Goal: Task Accomplishment & Management: Use online tool/utility

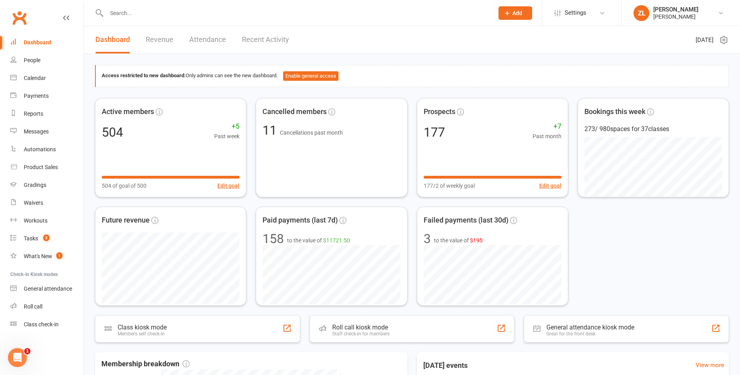
click at [212, 10] on input "text" at bounding box center [296, 13] width 384 height 11
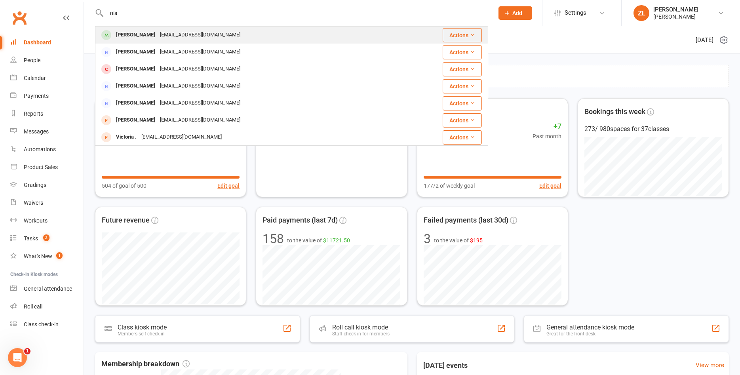
type input "nia"
click at [158, 30] on div "[EMAIL_ADDRESS][DOMAIN_NAME]" at bounding box center [200, 34] width 85 height 11
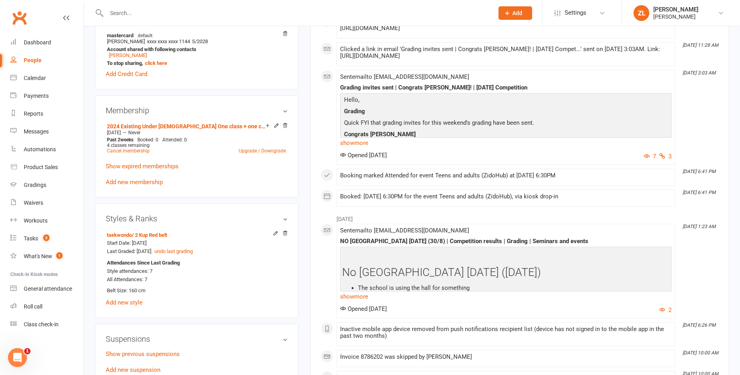
scroll to position [350, 0]
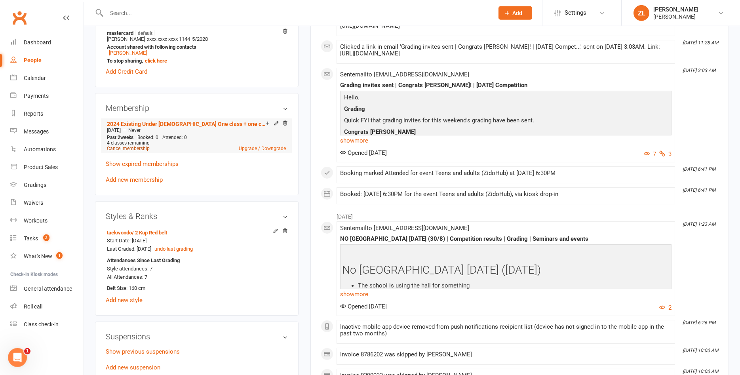
click at [135, 147] on link "Cancel membership" at bounding box center [128, 149] width 43 height 6
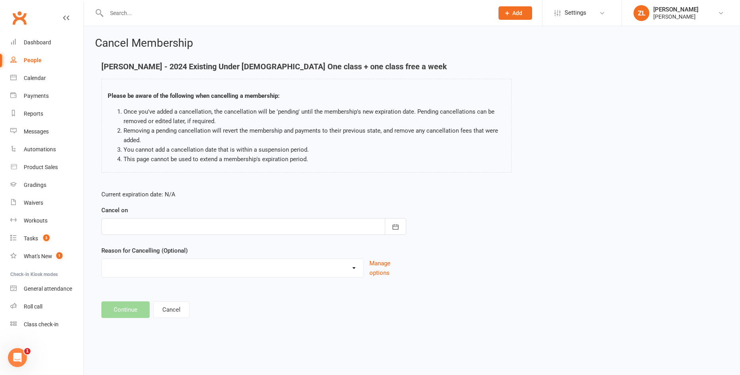
click at [349, 231] on div at bounding box center [253, 226] width 305 height 17
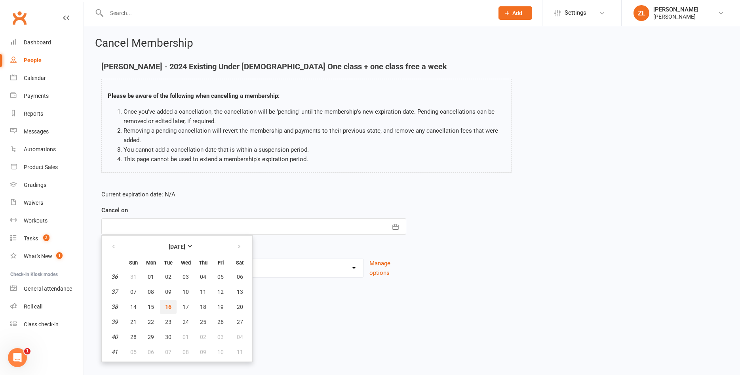
drag, startPoint x: 171, startPoint y: 311, endPoint x: 172, endPoint y: 304, distance: 6.4
click at [172, 304] on button "16" at bounding box center [168, 307] width 17 height 14
type input "[DATE]"
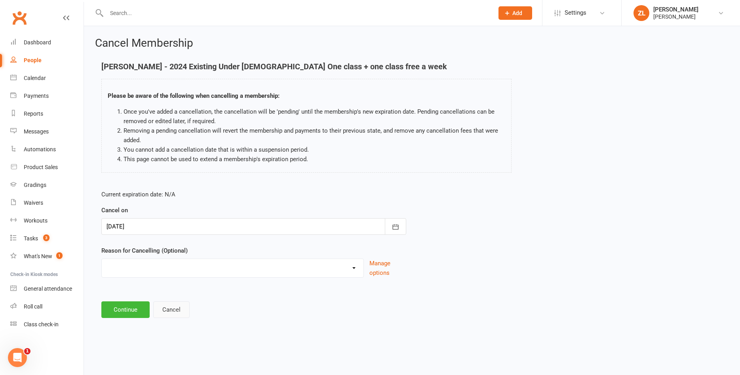
click at [172, 304] on button "Cancel" at bounding box center [171, 309] width 36 height 17
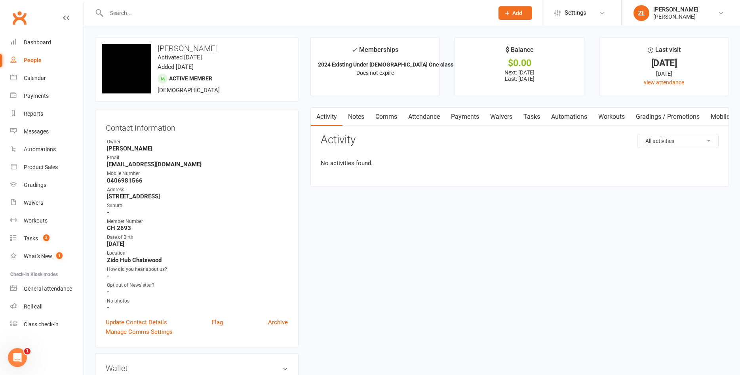
click at [210, 272] on div "How did you hear about us?" at bounding box center [197, 270] width 181 height 8
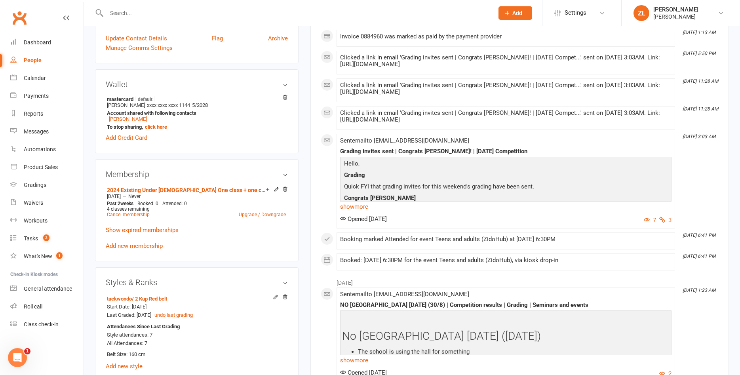
scroll to position [284, 0]
click at [139, 213] on link "Cancel membership" at bounding box center [128, 215] width 43 height 6
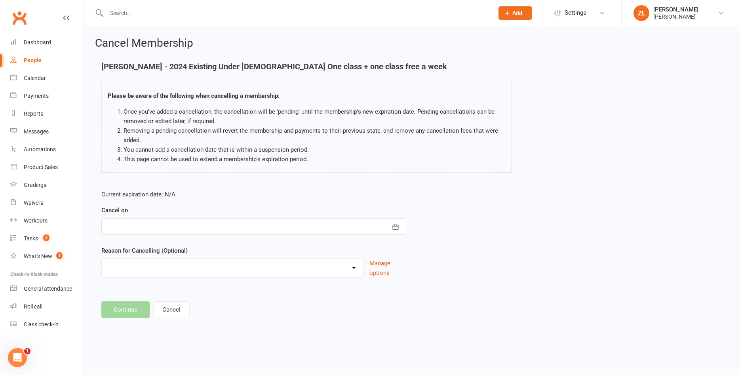
click at [255, 224] on div at bounding box center [253, 226] width 305 height 17
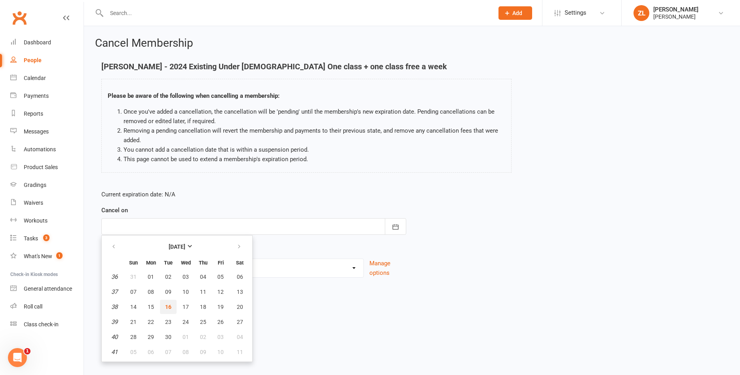
click at [171, 307] on span "16" at bounding box center [168, 307] width 6 height 6
type input "[DATE]"
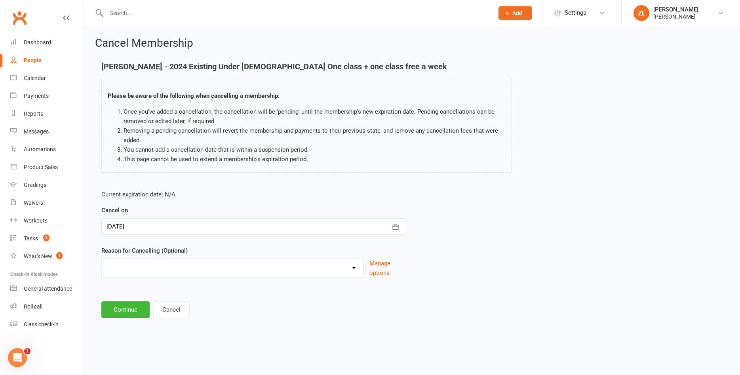
click at [102, 259] on select "Change membership Holiday Injury/Illness Moving No show Study Too busy Other re…" at bounding box center [233, 267] width 262 height 16
select select "2"
click option "Injury/Illness" at bounding box center [0, 0] width 0 height 0
click at [124, 308] on button "Continue" at bounding box center [125, 309] width 48 height 17
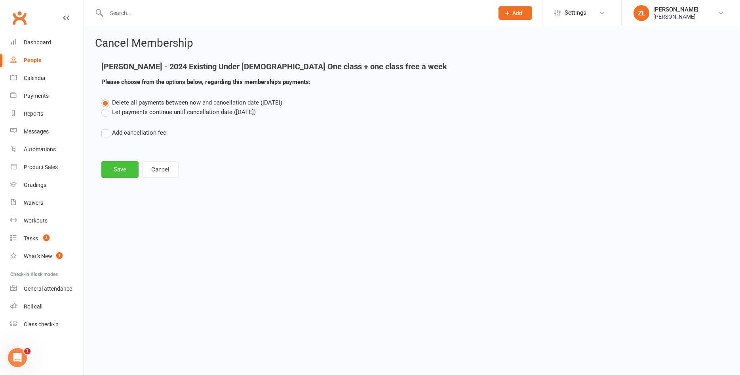
click at [121, 167] on button "Save" at bounding box center [119, 169] width 37 height 17
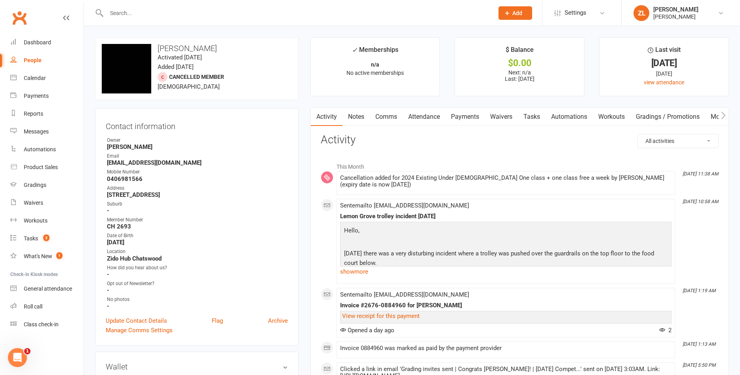
scroll to position [3, 0]
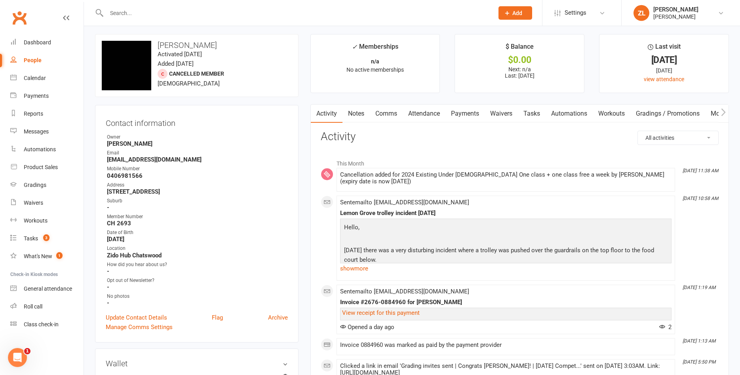
click at [164, 161] on strong "[EMAIL_ADDRESS][DOMAIN_NAME]" at bounding box center [197, 159] width 181 height 7
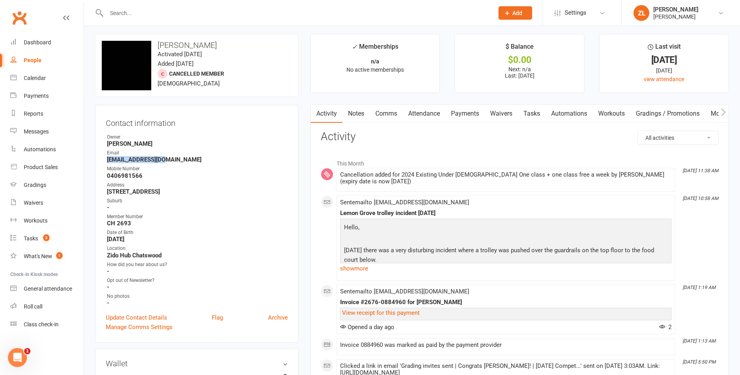
copy strong "[EMAIL_ADDRESS][DOMAIN_NAME]"
click at [273, 13] on input "text" at bounding box center [296, 13] width 384 height 11
paste input "[EMAIL_ADDRESS][DOMAIN_NAME]"
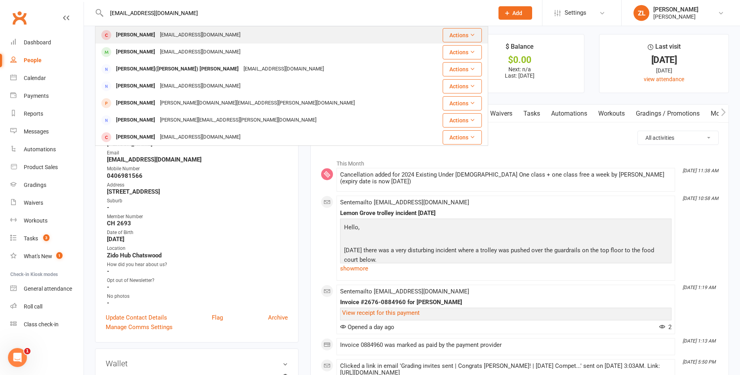
type input "[EMAIL_ADDRESS][DOMAIN_NAME]"
click at [137, 40] on div "[PERSON_NAME]" at bounding box center [136, 34] width 44 height 11
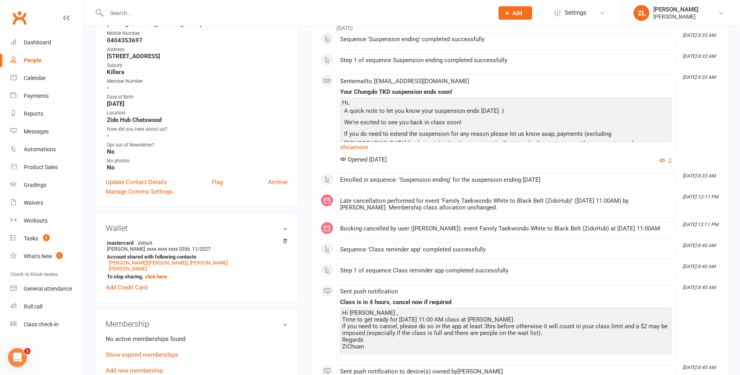
scroll to position [137, 0]
click at [138, 267] on link "[PERSON_NAME]([PERSON_NAME]) [PERSON_NAME]" at bounding box center [168, 264] width 119 height 6
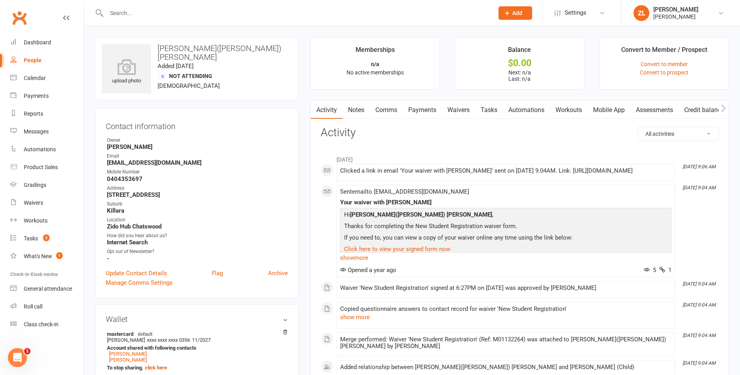
click at [464, 108] on link "Waivers" at bounding box center [458, 110] width 33 height 18
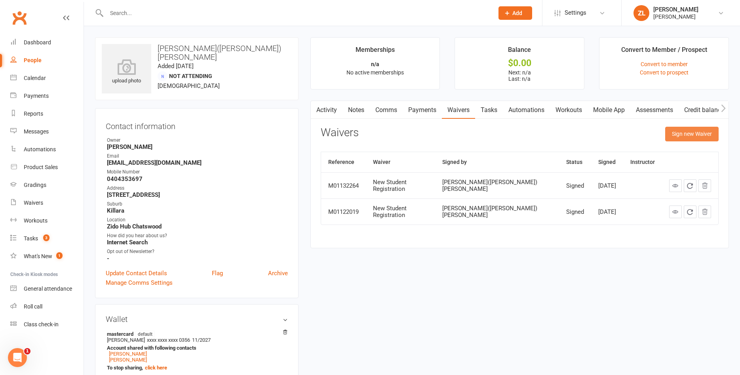
click at [679, 135] on button "Sign new Waiver" at bounding box center [691, 134] width 53 height 14
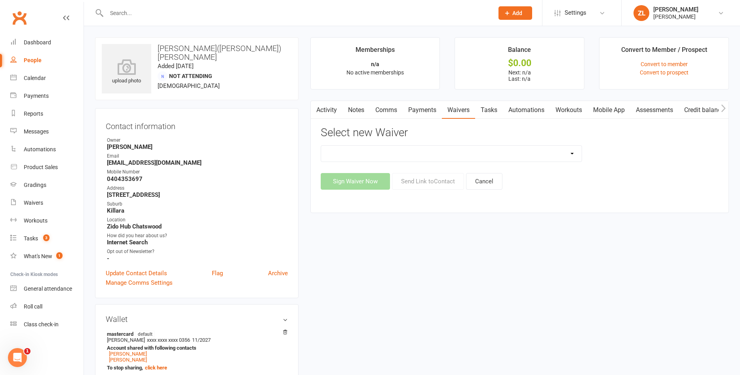
click at [321, 146] on select "Affiliate Club Member Or Instructor Registration Corporate Class Waiver Credit …" at bounding box center [451, 154] width 261 height 16
select select "5035"
click option "Credit Card Update" at bounding box center [0, 0] width 0 height 0
click at [441, 182] on button "Send Link to Contact" at bounding box center [428, 181] width 72 height 17
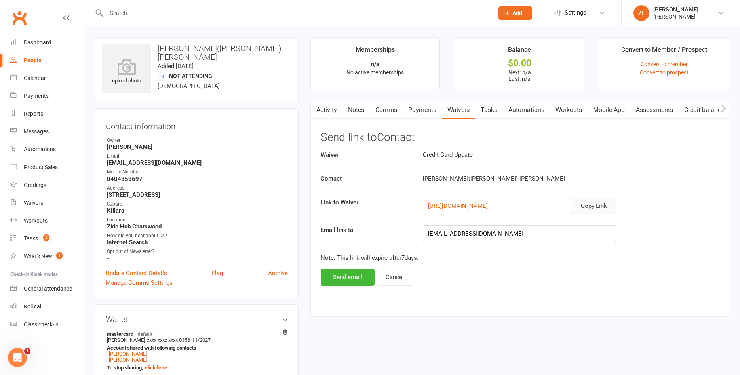
click at [589, 208] on button "Copy Link" at bounding box center [594, 206] width 44 height 17
click at [198, 10] on input "text" at bounding box center [296, 13] width 384 height 11
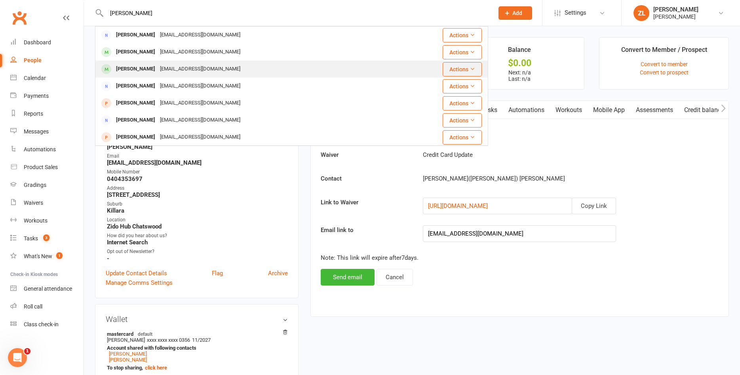
type input "[PERSON_NAME]"
click at [158, 66] on div "[EMAIL_ADDRESS][DOMAIN_NAME]" at bounding box center [200, 68] width 85 height 11
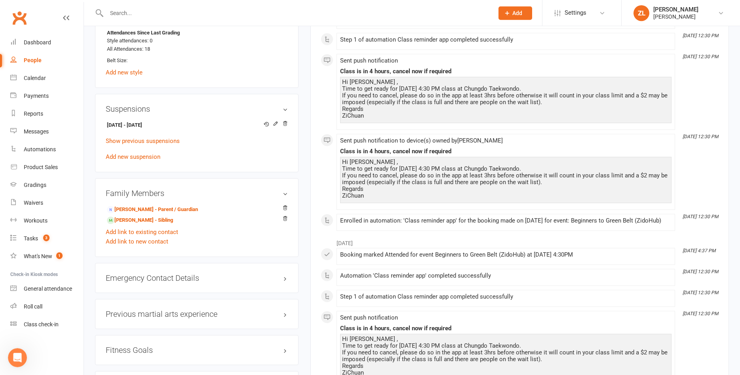
scroll to position [631, 0]
